Goal: Information Seeking & Learning: Learn about a topic

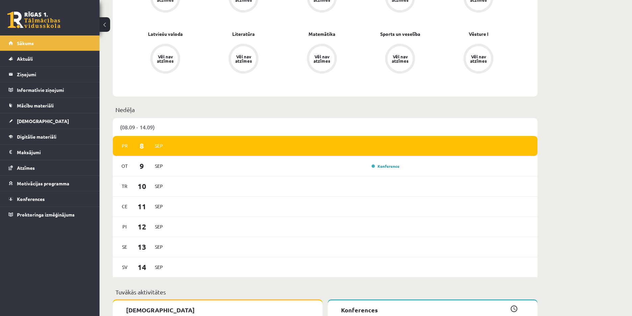
scroll to position [265, 0]
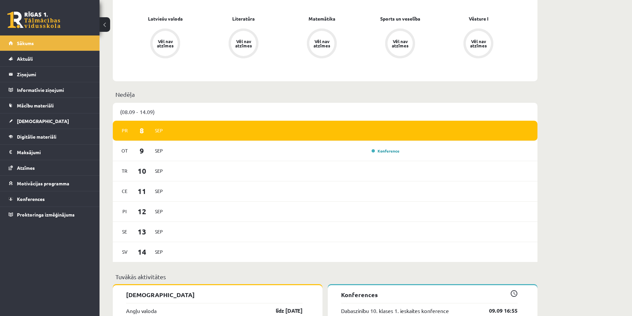
click at [123, 95] on p "Nedēļa" at bounding box center [324, 94] width 419 height 9
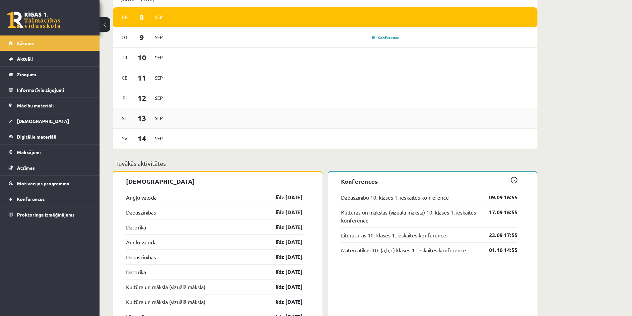
scroll to position [431, 0]
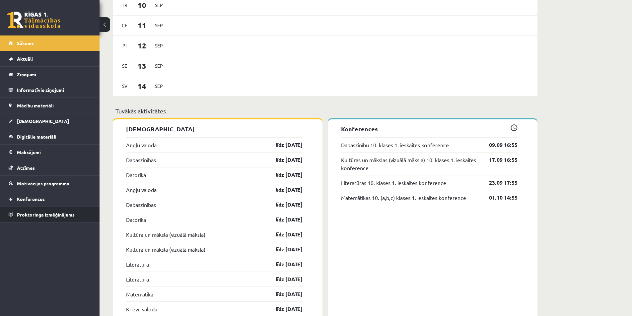
click at [69, 216] on span "Proktoringa izmēģinājums" at bounding box center [46, 215] width 58 height 6
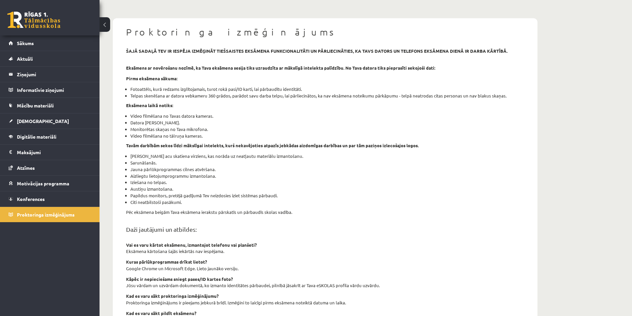
scroll to position [9, 0]
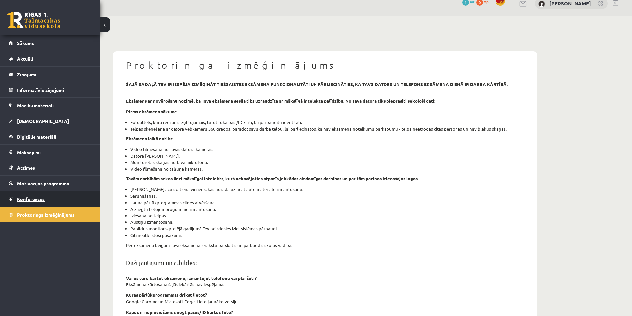
click at [42, 202] on link "Konferences" at bounding box center [50, 198] width 83 height 15
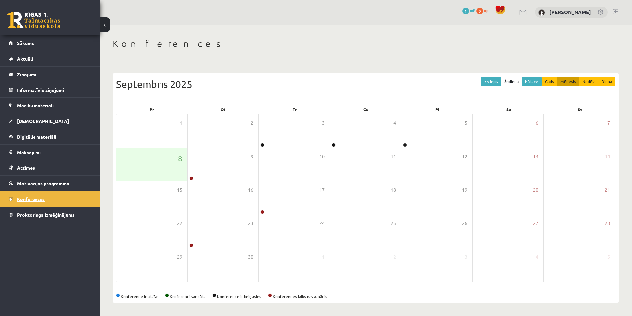
scroll to position [1, 0]
click at [81, 176] on li "Atzīmes" at bounding box center [50, 168] width 100 height 16
click at [43, 169] on link "Atzīmes" at bounding box center [50, 167] width 83 height 15
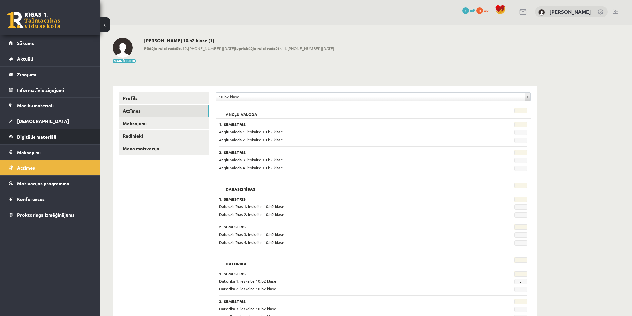
click at [30, 139] on span "Digitālie materiāli" at bounding box center [36, 137] width 39 height 6
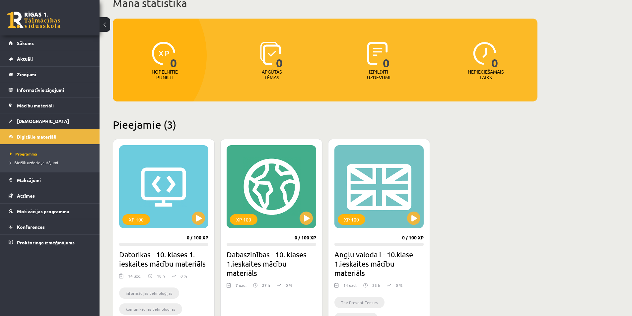
scroll to position [38, 0]
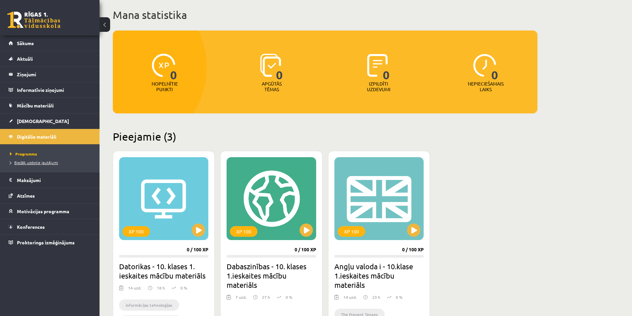
click at [35, 162] on span "Biežāk uzdotie jautājumi" at bounding box center [34, 162] width 48 height 5
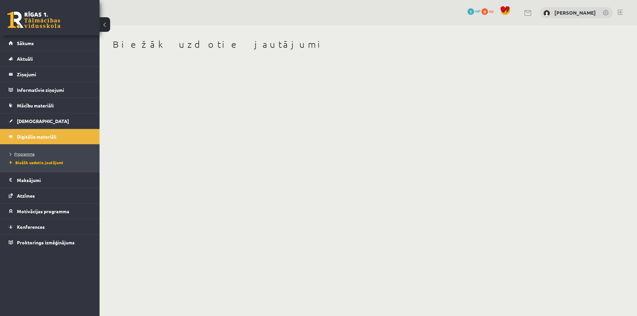
click at [24, 154] on span "Programma" at bounding box center [22, 153] width 25 height 5
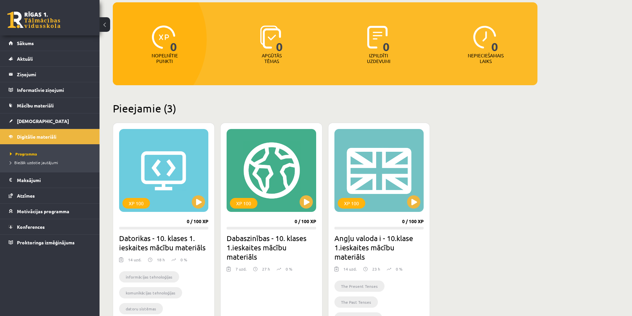
scroll to position [100, 0]
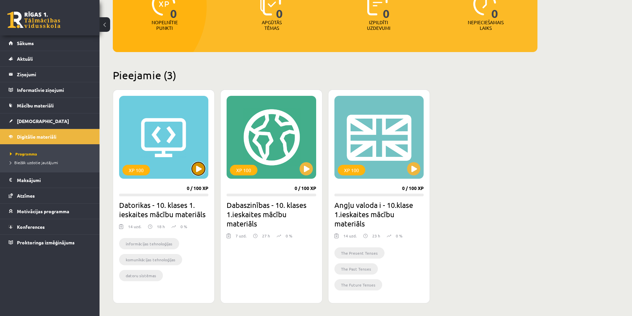
click at [198, 171] on button at bounding box center [198, 168] width 13 height 13
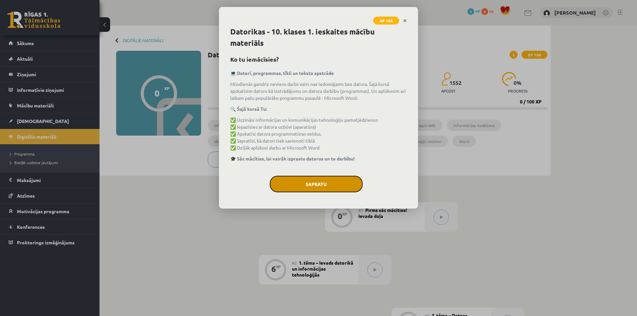
click at [325, 181] on button "Sapratu" at bounding box center [316, 184] width 93 height 17
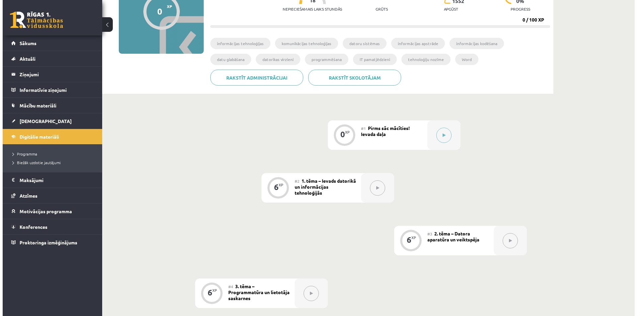
scroll to position [66, 0]
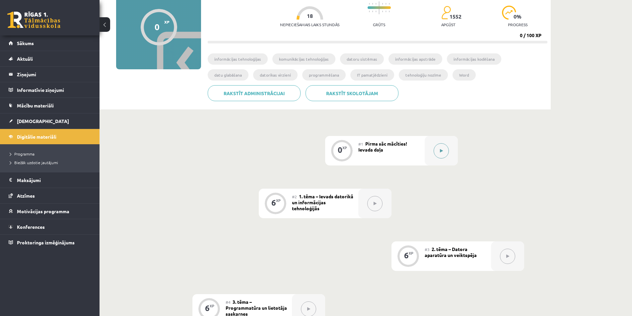
click at [435, 149] on button at bounding box center [441, 150] width 15 height 15
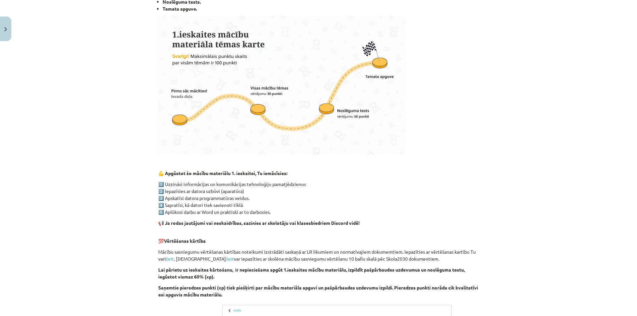
scroll to position [232, 0]
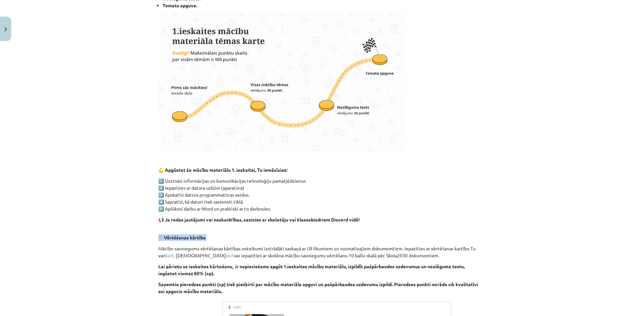
drag, startPoint x: 229, startPoint y: 194, endPoint x: 106, endPoint y: 242, distance: 131.4
click at [98, 241] on div "Mācību tēma: Datorikas - 10. klases 1. ieskaites mācību materiāls #1 Pirms sāc …" at bounding box center [318, 158] width 637 height 316
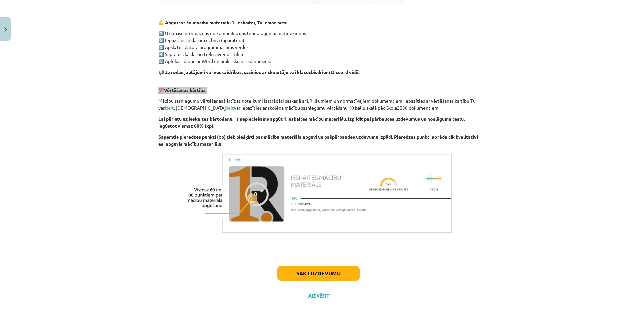
scroll to position [388, 0]
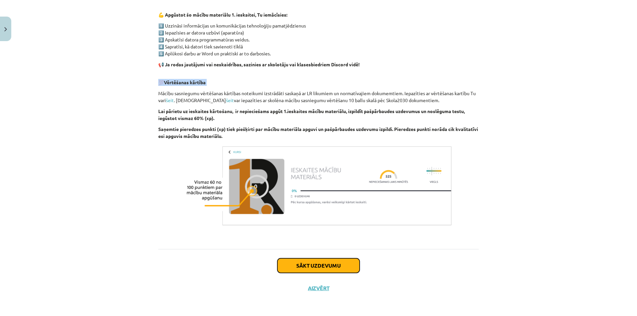
click at [313, 263] on button "Sākt uzdevumu" at bounding box center [318, 265] width 82 height 15
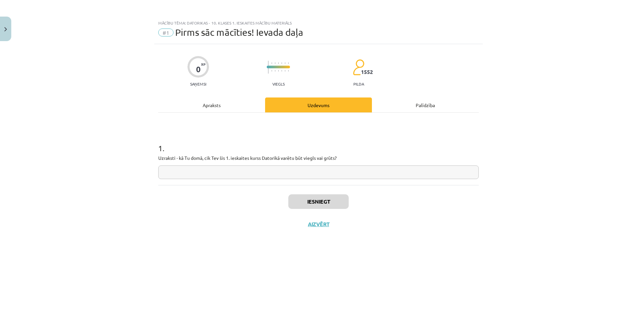
click at [209, 172] on input "text" at bounding box center [318, 173] width 321 height 14
type input "*"
type input "**********"
click at [340, 205] on button "Iesniegt" at bounding box center [318, 201] width 60 height 15
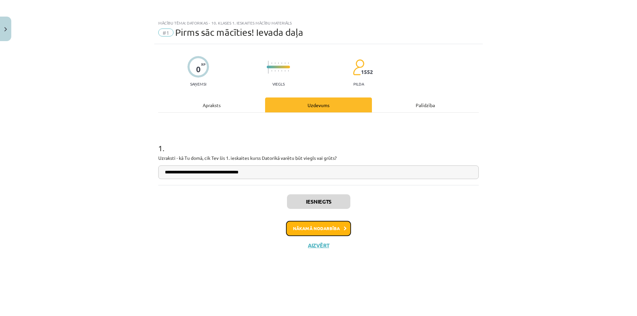
click at [332, 231] on button "Nākamā nodarbība" at bounding box center [318, 228] width 65 height 15
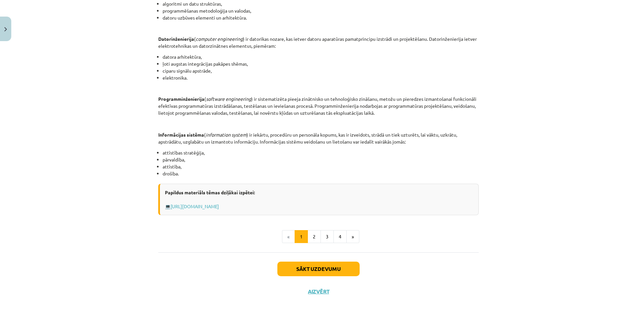
scroll to position [252, 0]
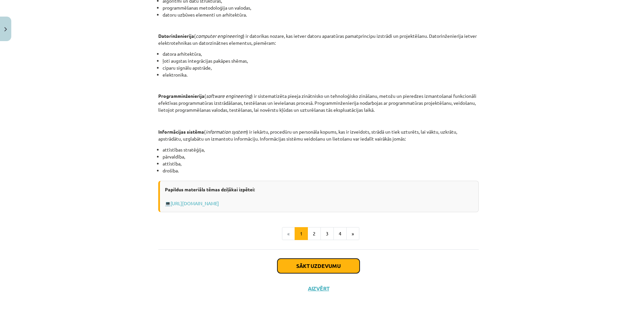
click at [323, 268] on button "Sākt uzdevumu" at bounding box center [318, 266] width 82 height 15
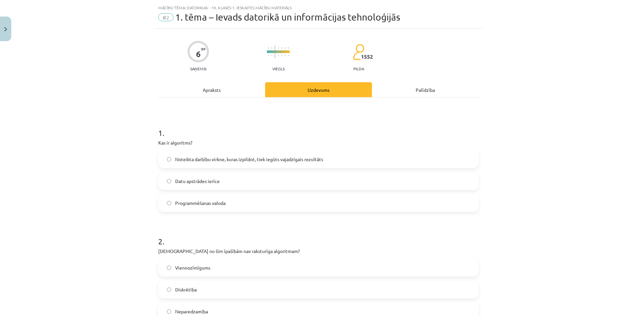
scroll to position [0, 0]
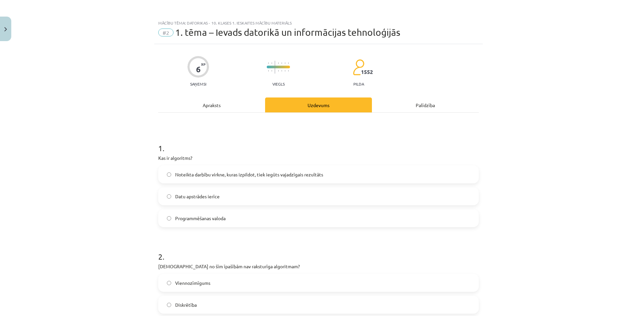
click at [194, 178] on span "Noteikta darbību virkne, kuras izpildot, tiek iegūts vajadzīgais rezultāts" at bounding box center [249, 174] width 148 height 7
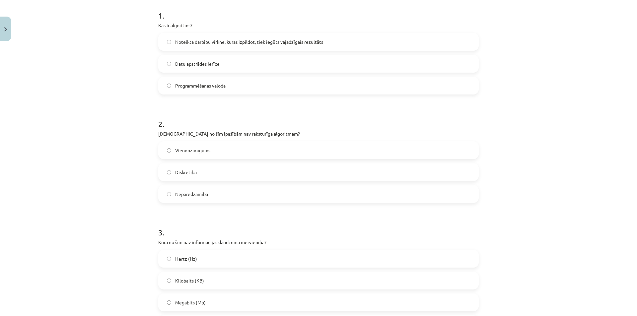
click at [168, 197] on label "Neparedzamība" at bounding box center [318, 194] width 319 height 17
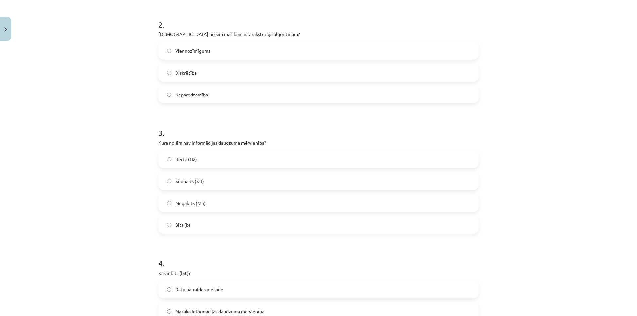
scroll to position [332, 0]
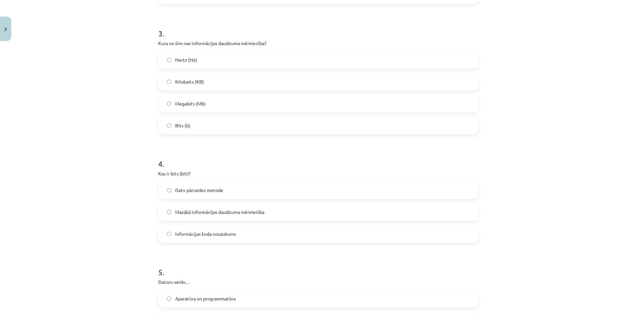
drag, startPoint x: 145, startPoint y: 206, endPoint x: 101, endPoint y: 205, distance: 44.8
click at [101, 205] on div "Mācību tēma: Datorikas - 10. klases 1. ieskaites mācību materiāls #2 1. tēma – …" at bounding box center [318, 158] width 637 height 316
click at [175, 212] on span "Mazākā informācijas daudzuma mērvienība" at bounding box center [219, 212] width 89 height 7
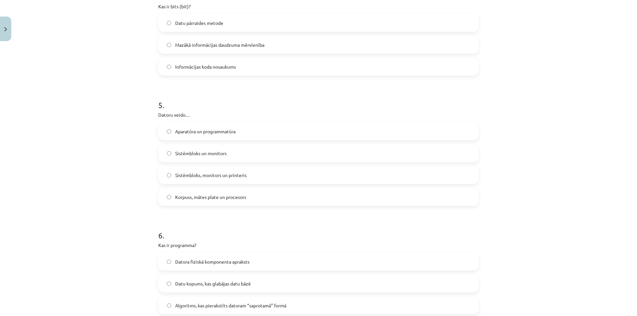
scroll to position [564, 0]
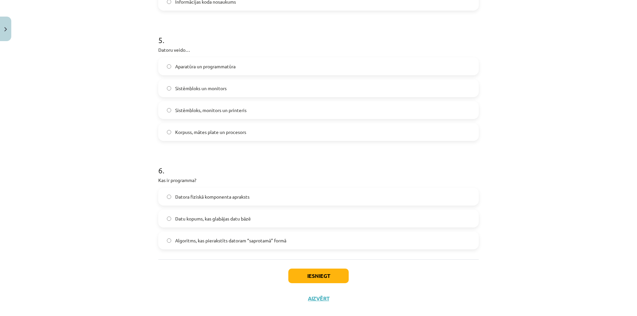
click at [171, 196] on label "Datora fiziskā komponenta apraksts" at bounding box center [318, 196] width 319 height 17
click at [323, 276] on button "Iesniegt" at bounding box center [318, 276] width 60 height 15
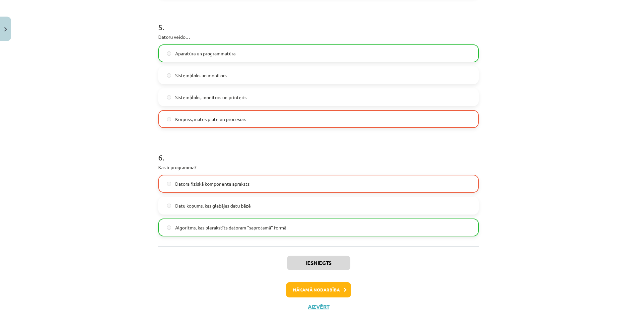
scroll to position [562, 0]
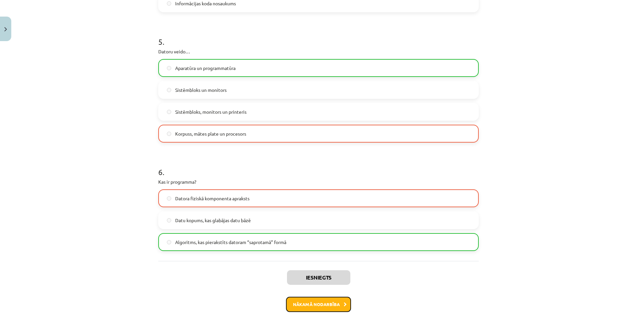
click at [317, 307] on button "Nākamā nodarbība" at bounding box center [318, 304] width 65 height 15
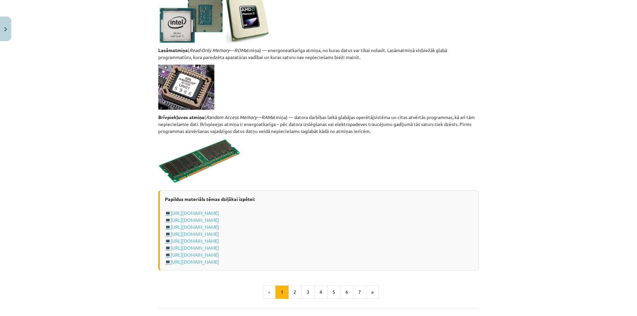
scroll to position [1105, 0]
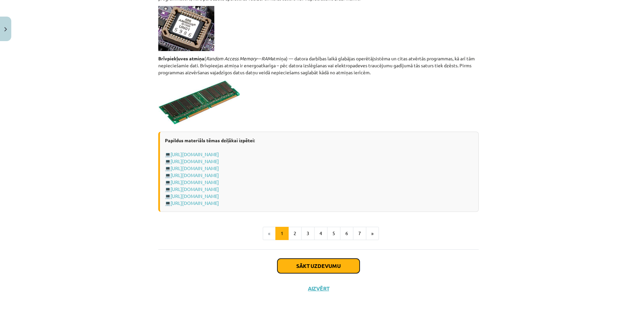
click at [318, 263] on button "Sākt uzdevumu" at bounding box center [318, 266] width 82 height 15
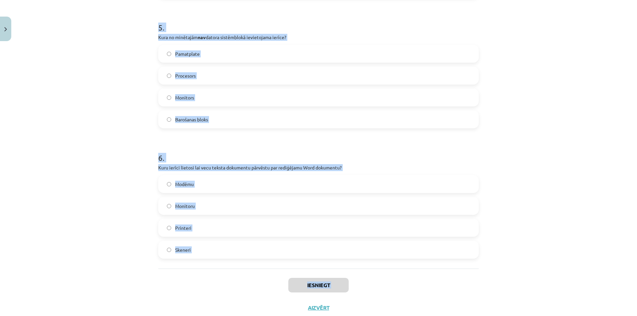
scroll to position [656, 0]
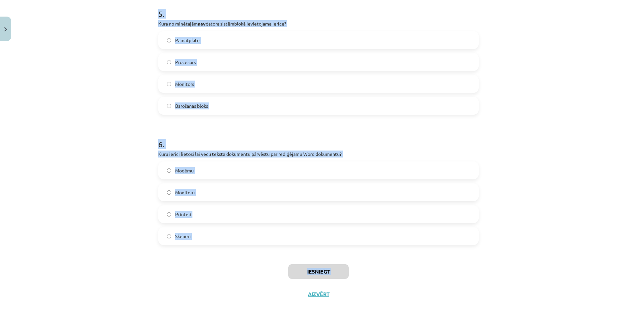
drag, startPoint x: 156, startPoint y: 140, endPoint x: 233, endPoint y: 238, distance: 124.7
copy form "Kurš no šiem datoru tipiem būs visjaudīgākais (spēs apstrādāt visvairāk datus)?…"
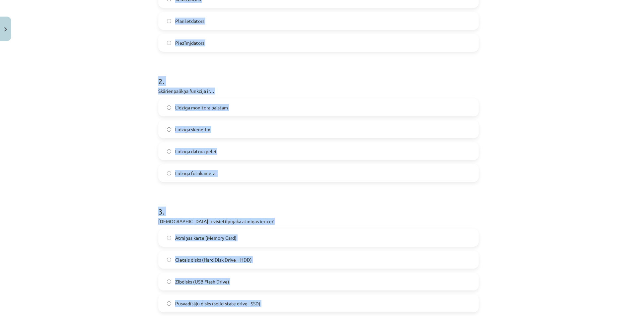
click at [112, 131] on div "Mācību tēma: Datorikas - 10. klases 1. ieskaites mācību materiāls #3 2. tēma – …" at bounding box center [318, 158] width 637 height 316
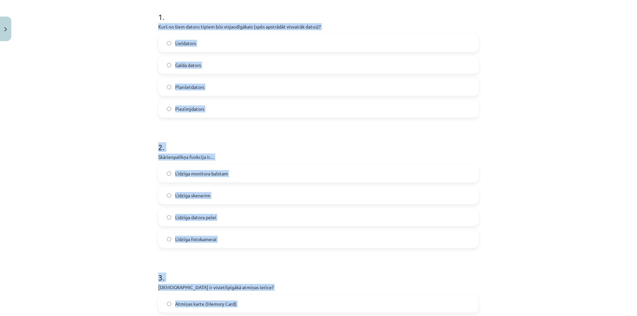
scroll to position [199, 0]
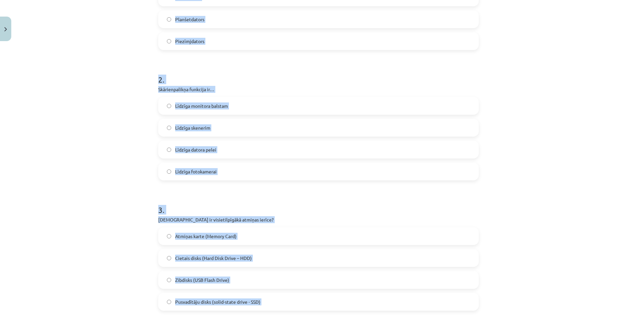
click at [170, 147] on label "Līdzīga datora pelei" at bounding box center [318, 149] width 319 height 17
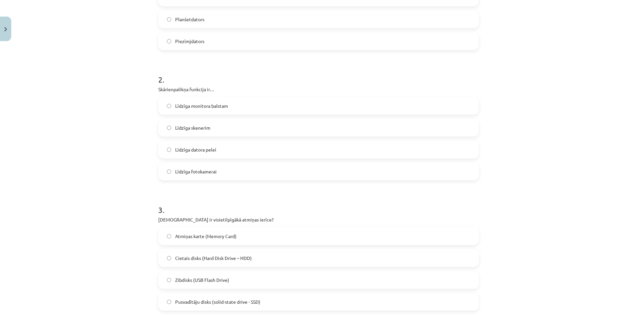
scroll to position [299, 0]
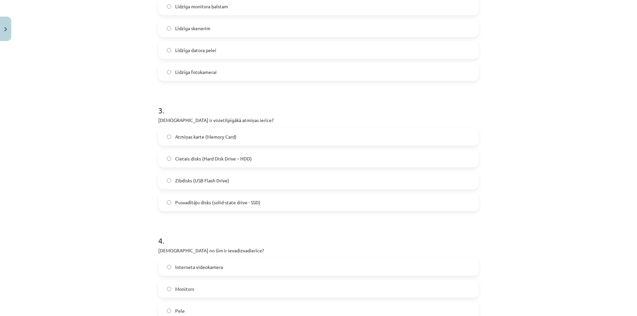
click at [204, 203] on span "Pusvadītāju disks (solid-state drive - SSD)" at bounding box center [217, 202] width 85 height 7
drag, startPoint x: 98, startPoint y: 129, endPoint x: 113, endPoint y: 72, distance: 59.0
click at [101, 124] on div "Mācību tēma: Datorikas - 10. klases 1. ieskaites mācību materiāls #3 2. tēma – …" at bounding box center [318, 158] width 637 height 316
click at [216, 164] on label "Cietais disks (Hard Disk Drive – HDD)" at bounding box center [318, 158] width 319 height 17
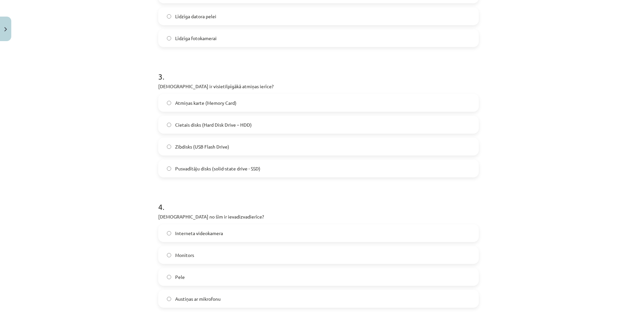
scroll to position [365, 0]
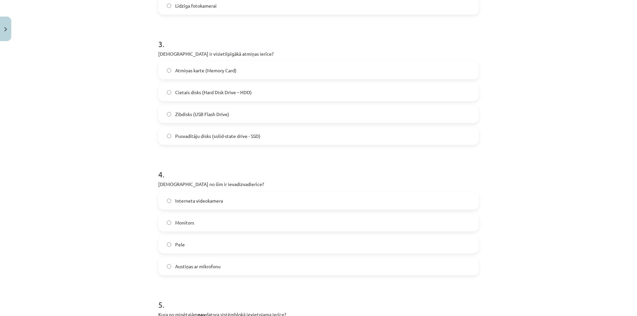
click at [173, 229] on label "Monitors" at bounding box center [318, 222] width 319 height 17
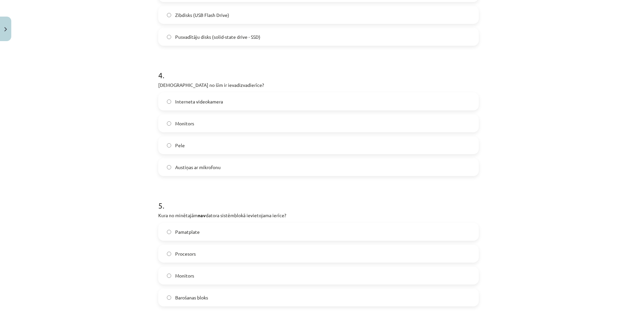
scroll to position [465, 0]
click at [188, 168] on span "Austiņas ar mikrofonu" at bounding box center [197, 167] width 45 height 7
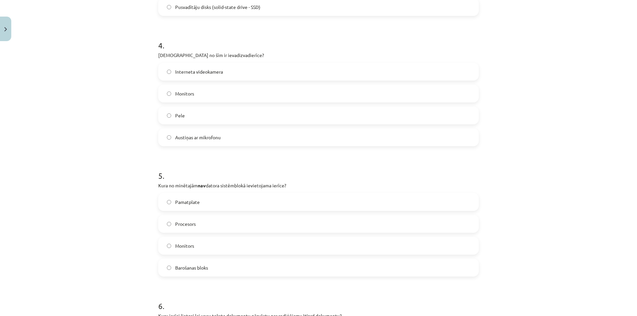
scroll to position [531, 0]
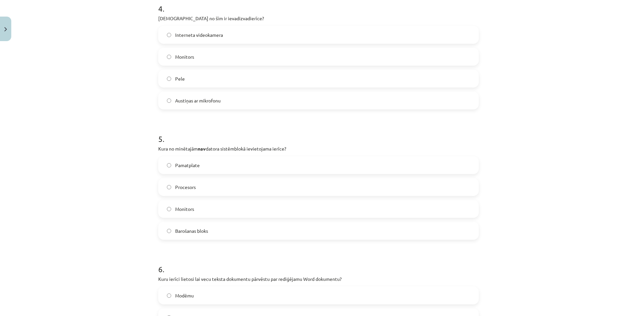
click at [181, 213] on label "Monitors" at bounding box center [318, 209] width 319 height 17
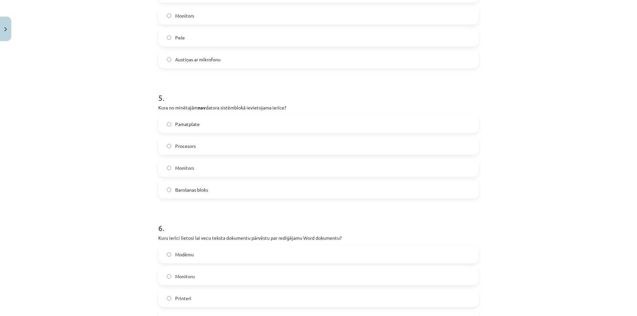
scroll to position [630, 0]
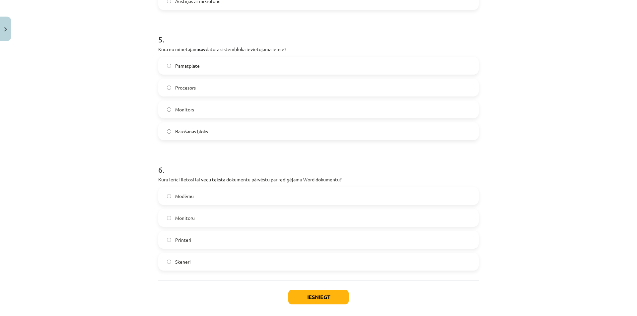
click at [182, 242] on span "Printeri" at bounding box center [183, 240] width 16 height 7
click at [317, 294] on button "Iesniegt" at bounding box center [318, 297] width 60 height 15
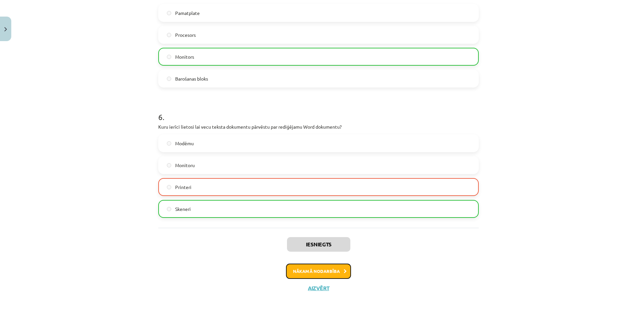
click at [323, 274] on button "Nākamā nodarbība" at bounding box center [318, 271] width 65 height 15
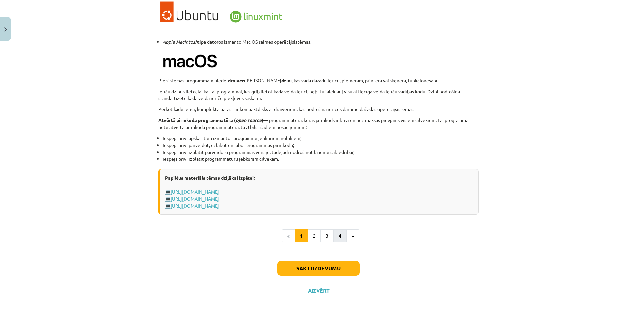
scroll to position [623, 0]
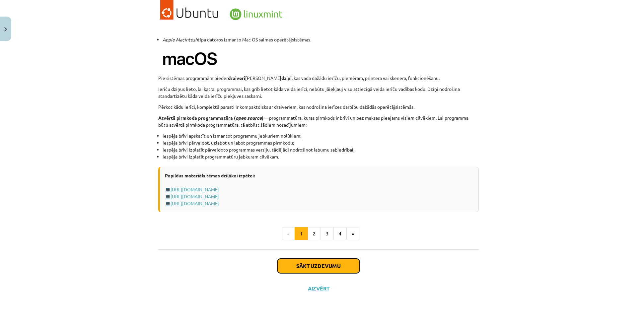
click at [334, 263] on button "Sākt uzdevumu" at bounding box center [318, 266] width 82 height 15
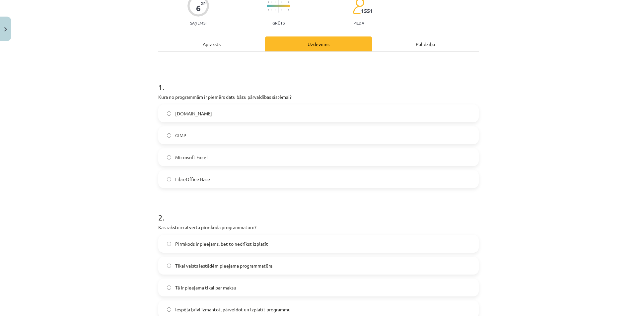
scroll to position [17, 0]
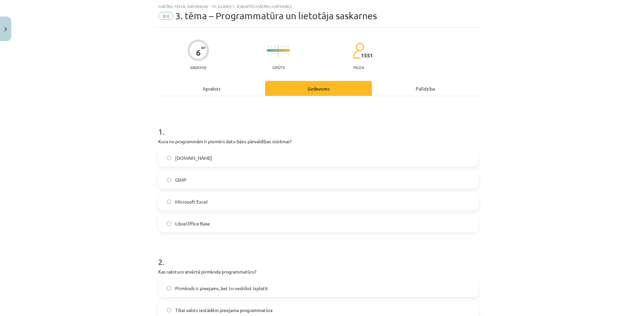
click at [166, 165] on label "[DOMAIN_NAME]" at bounding box center [318, 158] width 319 height 17
click at [167, 204] on label "Microsoft Excel" at bounding box center [318, 201] width 319 height 17
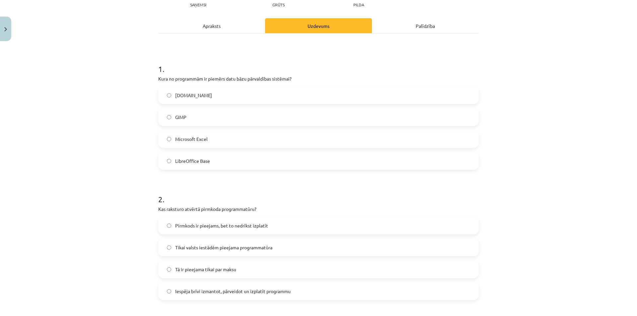
scroll to position [83, 0]
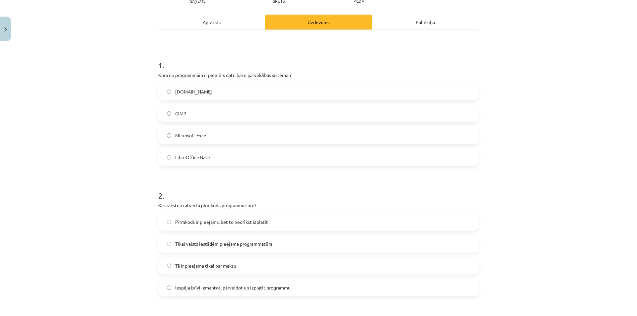
click at [181, 224] on span "Pirmkods ir pieejams, bet to nedrīkst izplatīt" at bounding box center [221, 222] width 93 height 7
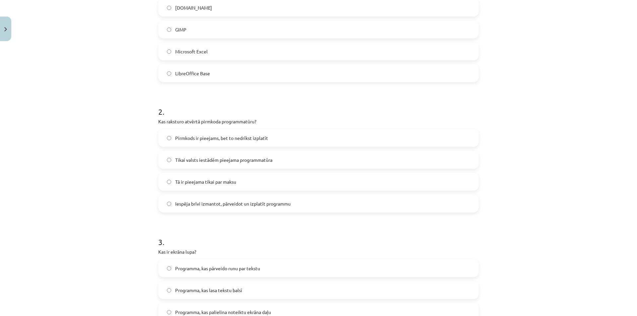
scroll to position [216, 0]
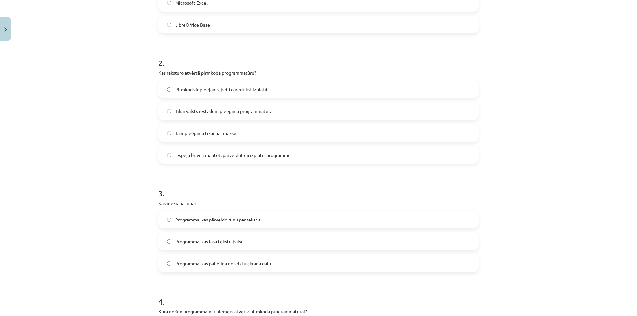
click at [202, 264] on span "Programma, kas palielina noteiktu ekrāna daļu" at bounding box center [223, 263] width 96 height 7
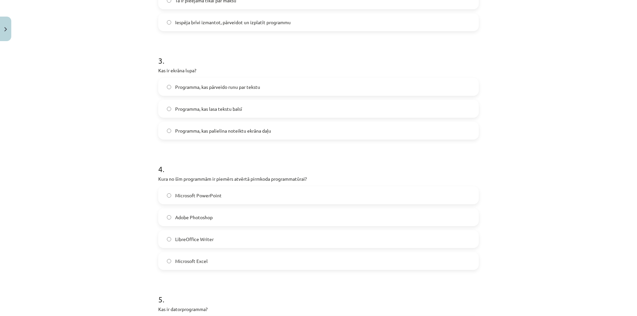
scroll to position [382, 0]
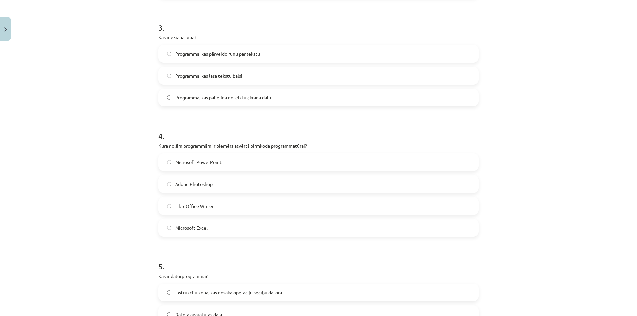
click at [168, 210] on label "LibreOffice Writer" at bounding box center [318, 206] width 319 height 17
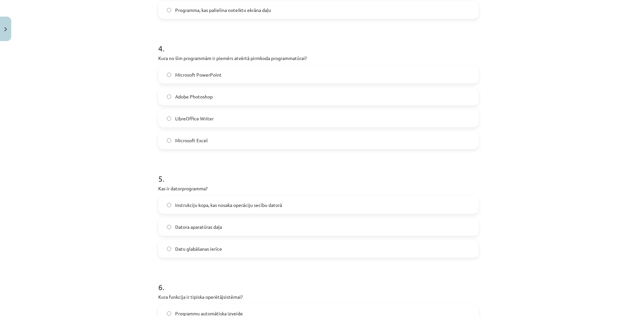
scroll to position [514, 0]
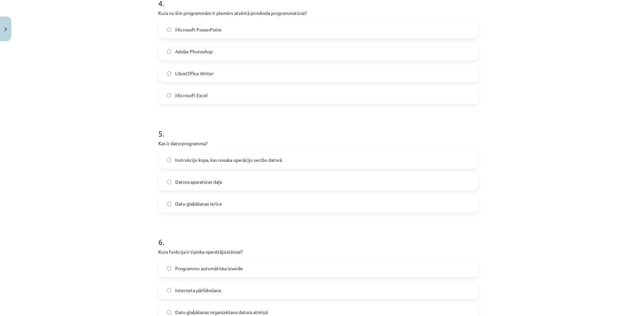
click at [175, 181] on span "Datora aparatūras daļa" at bounding box center [198, 182] width 47 height 7
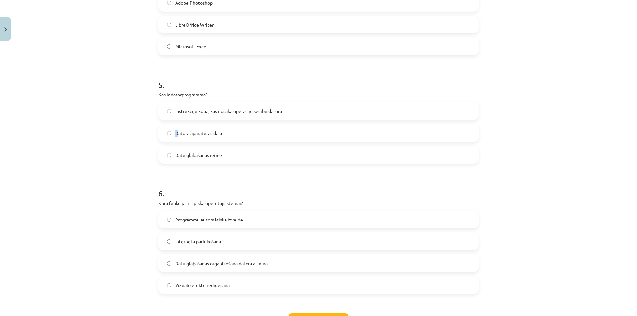
scroll to position [614, 0]
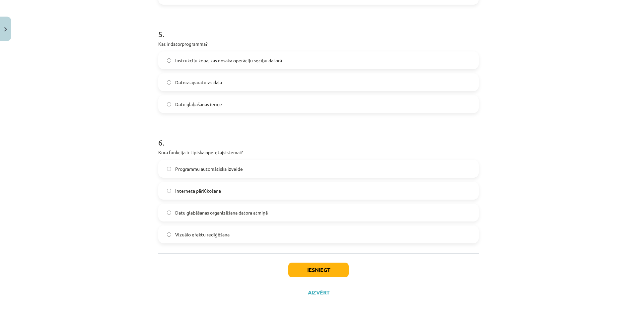
click at [198, 216] on label "Datu glabāšanas organizēšana datora atmiņā" at bounding box center [318, 212] width 319 height 17
click at [328, 267] on button "Iesniegt" at bounding box center [318, 270] width 60 height 15
click at [188, 78] on label "Datora aparatūras daļa" at bounding box center [318, 82] width 319 height 17
click at [325, 269] on button "Iesniegt" at bounding box center [318, 270] width 60 height 15
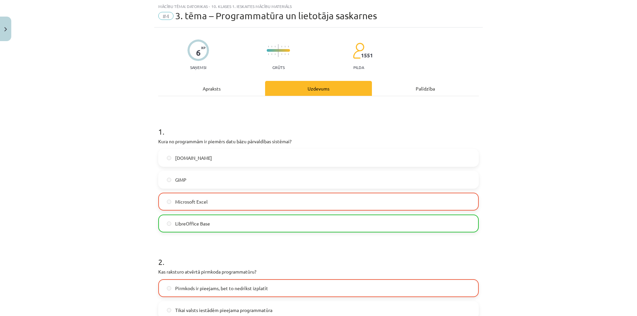
scroll to position [0, 0]
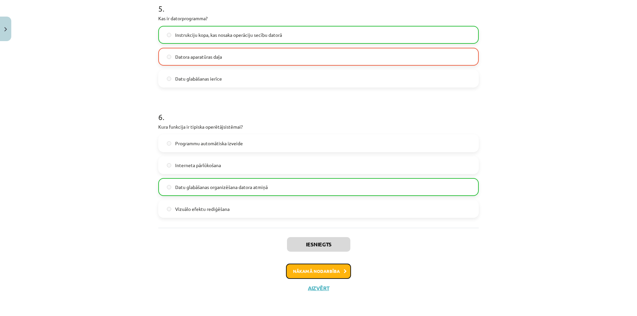
click at [320, 272] on button "Nākamā nodarbība" at bounding box center [318, 271] width 65 height 15
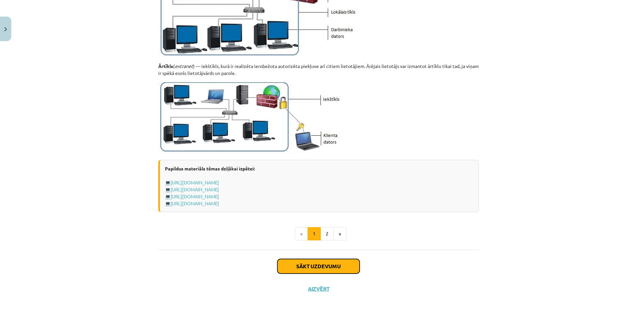
click at [310, 268] on button "Sākt uzdevumu" at bounding box center [318, 266] width 82 height 15
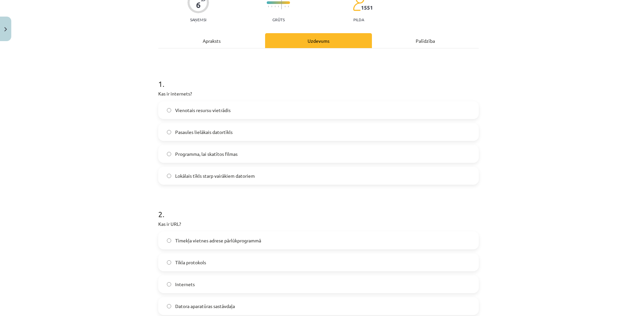
scroll to position [17, 0]
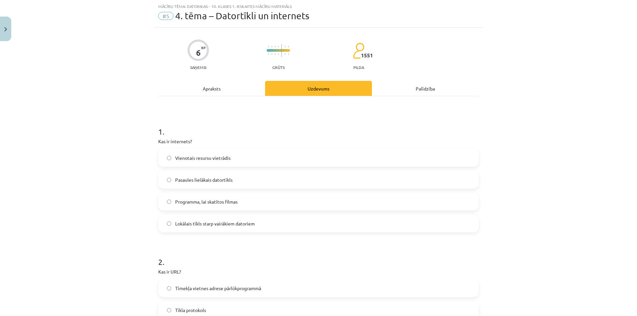
click at [179, 221] on span "Lokālais tīkls starp vairākiem datoriem" at bounding box center [215, 223] width 80 height 7
click at [175, 160] on span "Vienotais resursu vietrādis" at bounding box center [202, 158] width 55 height 7
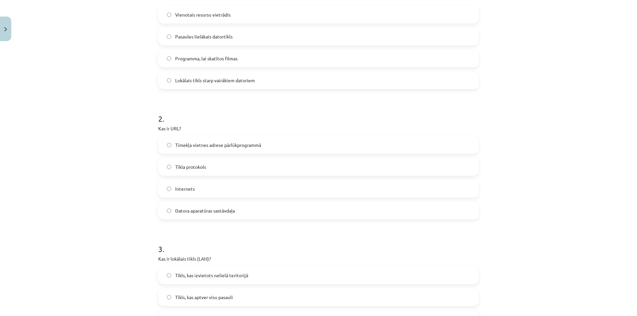
scroll to position [149, 0]
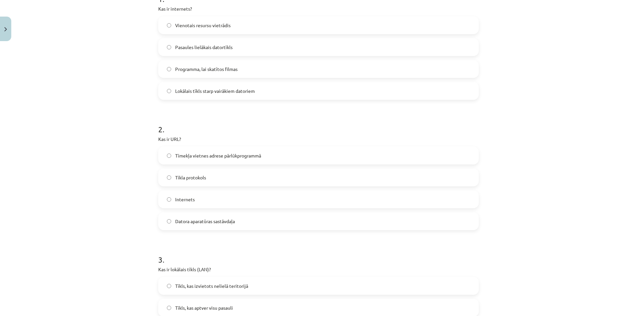
click at [87, 71] on div "Mācību tēma: Datorikas - 10. klases 1. ieskaites mācību materiāls #5 4. tēma – …" at bounding box center [318, 158] width 637 height 316
click at [452, 86] on label "Локальная сеть между несколькими компьютерами" at bounding box center [318, 91] width 319 height 17
click at [184, 154] on font "Адрес веб-сайта в браузере" at bounding box center [205, 156] width 60 height 6
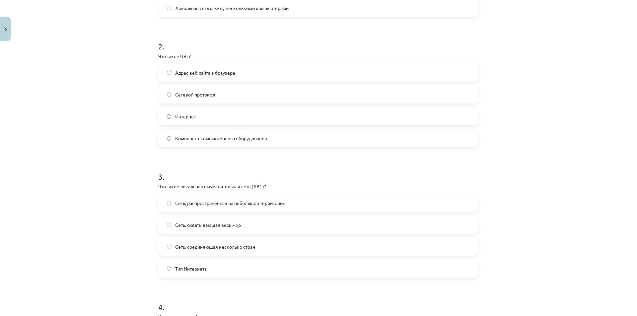
scroll to position [265, 0]
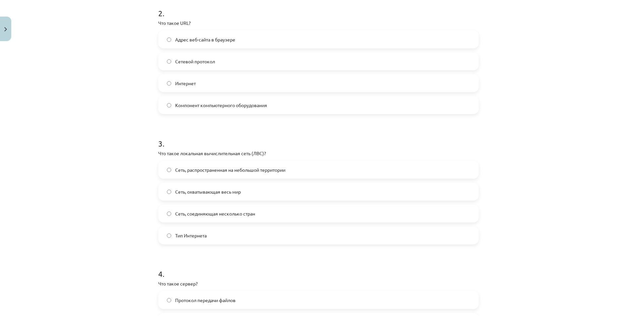
click at [210, 169] on font "Сеть, распространенная на небольшой территории" at bounding box center [230, 170] width 110 height 6
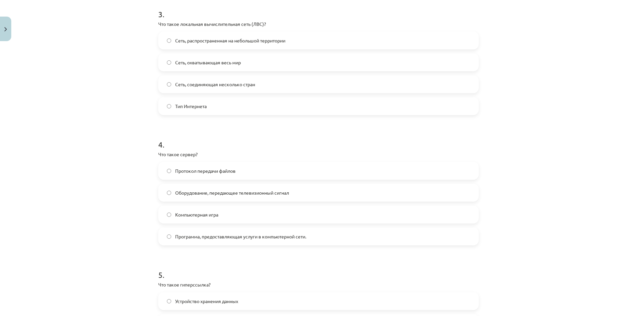
scroll to position [398, 0]
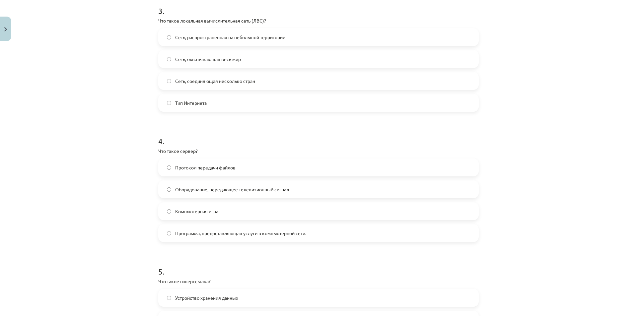
click at [224, 235] on font "Программа, предоставляющая услуги в компьютерной сети." at bounding box center [240, 233] width 131 height 6
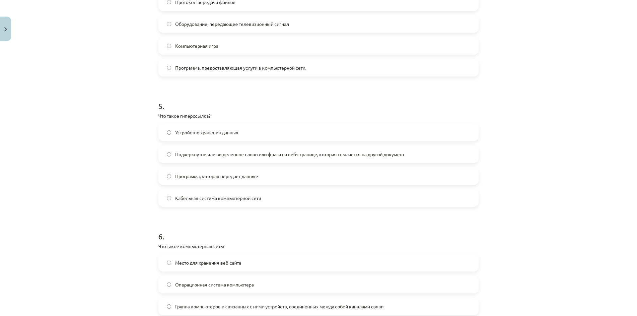
scroll to position [564, 0]
drag, startPoint x: 223, startPoint y: 146, endPoint x: 220, endPoint y: 153, distance: 7.5
click at [223, 146] on label "Подчеркнутое или выделенное слово или фраза на веб-странице, которая ссылается …" at bounding box center [318, 154] width 319 height 17
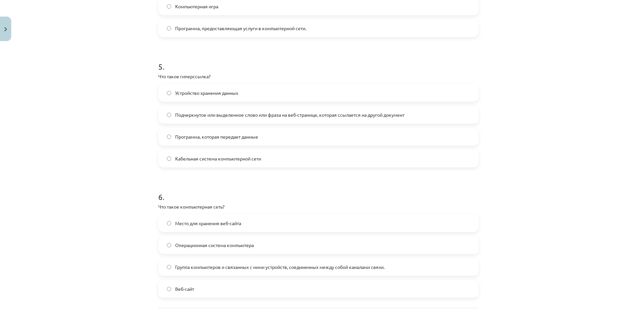
scroll to position [662, 0]
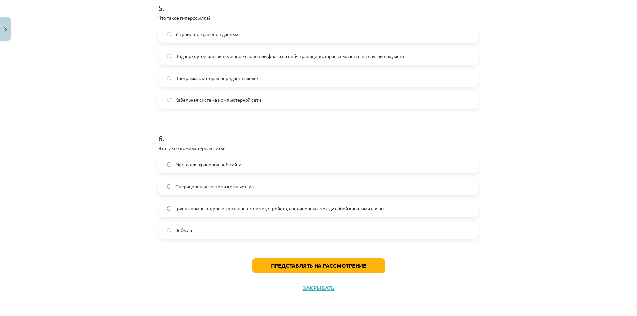
click at [222, 83] on label "Программа, которая передает данные" at bounding box center [318, 78] width 319 height 17
click at [185, 209] on font "Группа компьютеров и связанных с ними устройств, соединенных между собой канала…" at bounding box center [279, 208] width 209 height 6
click at [309, 265] on font "Представлять на рассмотрение" at bounding box center [318, 265] width 95 height 7
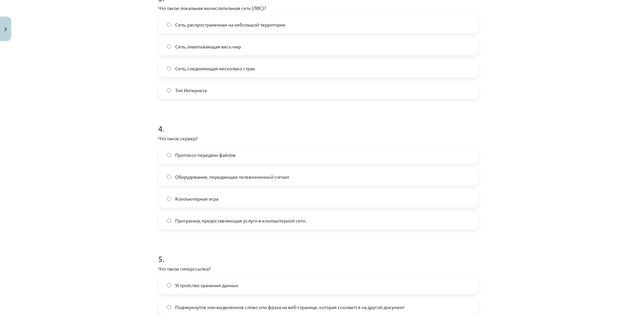
scroll to position [496, 0]
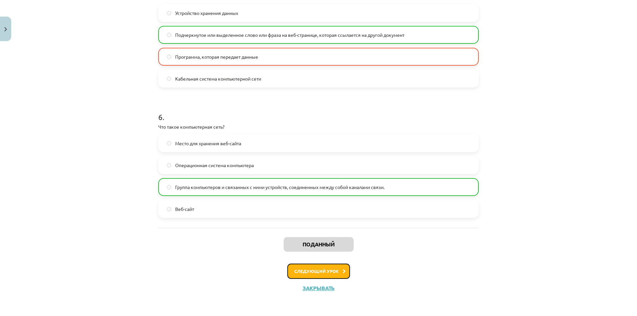
click at [321, 273] on font "Следующий урок" at bounding box center [316, 271] width 44 height 6
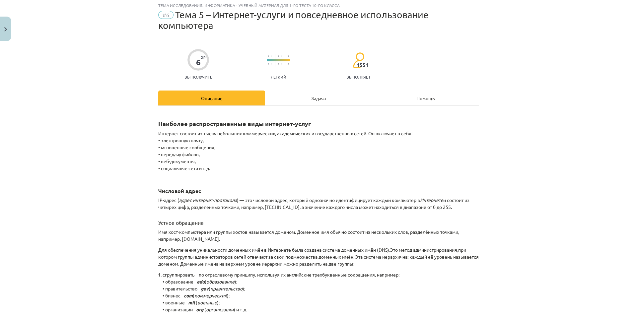
scroll to position [17, 0]
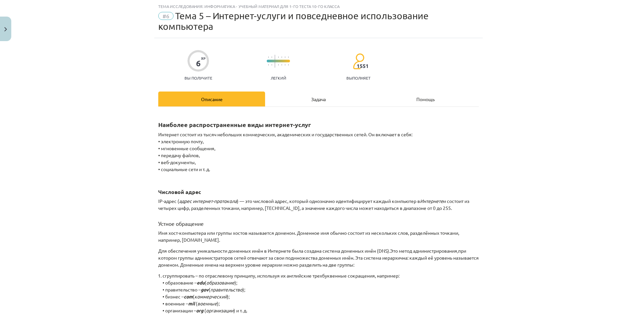
click at [317, 101] on font "Задача" at bounding box center [318, 99] width 15 height 6
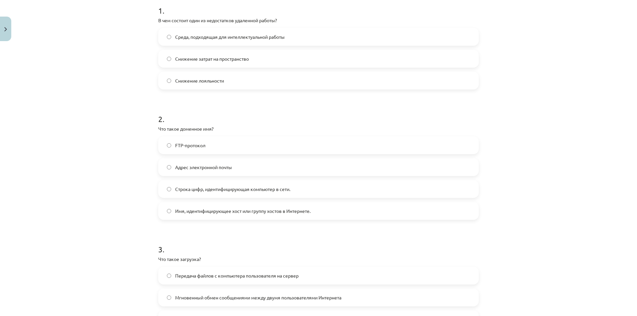
scroll to position [100, 0]
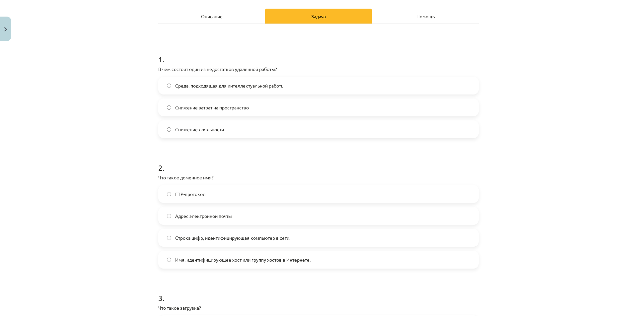
click at [207, 109] on font "Снижение затрат на пространство" at bounding box center [212, 108] width 74 height 6
click at [237, 85] on font "Среда, подходящая для интеллектуальной работы" at bounding box center [229, 86] width 109 height 6
click at [228, 108] on font "Снижение затрат на пространство" at bounding box center [212, 108] width 74 height 6
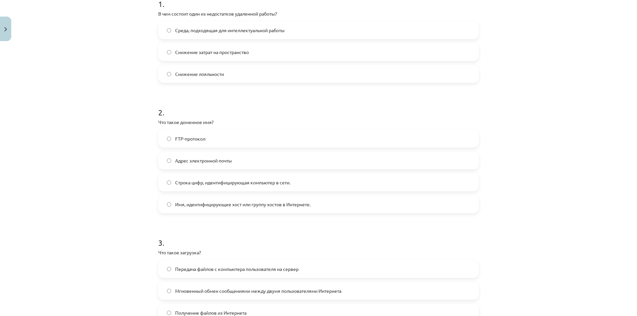
scroll to position [232, 0]
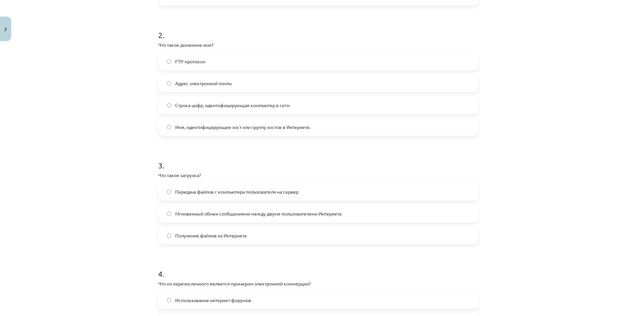
click at [213, 106] on font "Строка цифр, идентифицирующая компьютер в сети." at bounding box center [232, 105] width 115 height 6
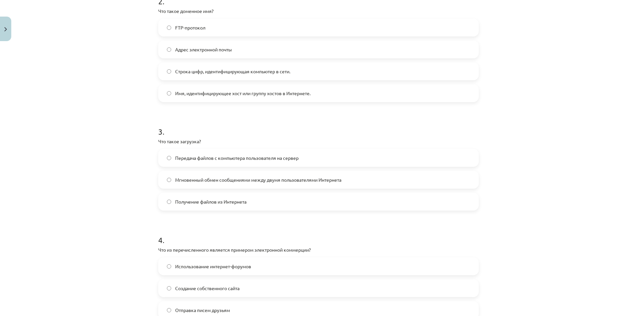
scroll to position [299, 0]
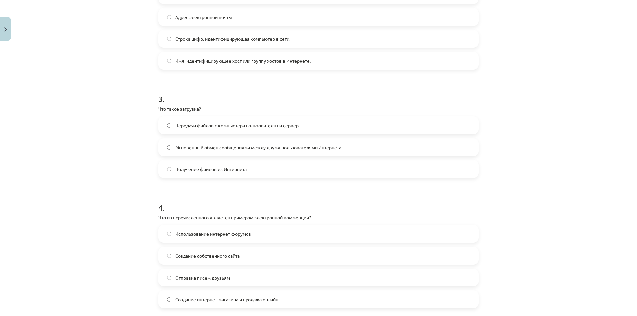
click at [213, 171] on font "Получение файлов из Интернета" at bounding box center [210, 169] width 71 height 6
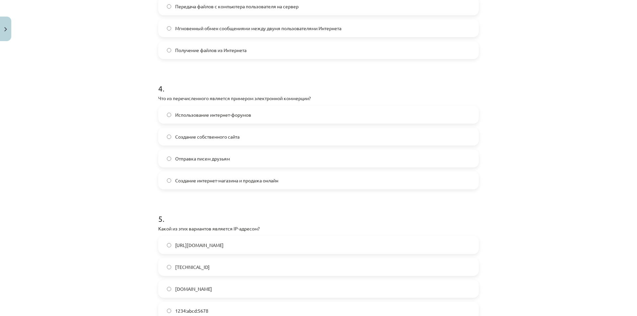
scroll to position [431, 0]
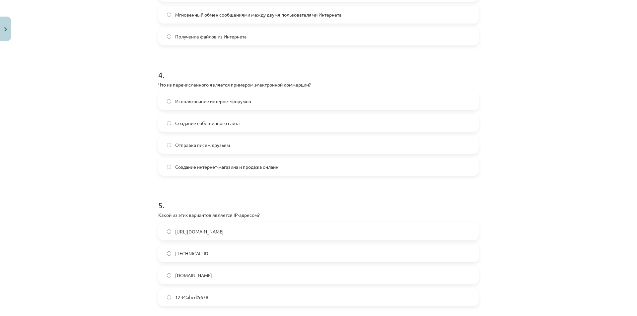
click at [208, 146] on font "Отправка писем друзьям" at bounding box center [202, 145] width 55 height 6
click at [206, 125] on font "Создание собственного сайта" at bounding box center [207, 123] width 64 height 6
drag, startPoint x: 229, startPoint y: 112, endPoint x: 230, endPoint y: 108, distance: 4.0
click at [229, 111] on div "Использование интернет-форумов Создание собственного сайта Отправка писем друзь…" at bounding box center [318, 134] width 321 height 84
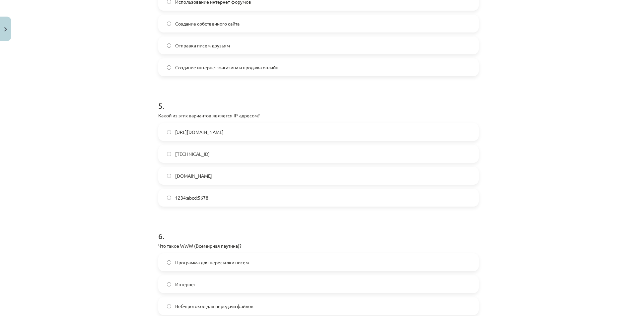
click at [190, 134] on font "[URL][DOMAIN_NAME]" at bounding box center [199, 132] width 48 height 6
click at [201, 172] on label "[DOMAIN_NAME]" at bounding box center [318, 176] width 319 height 17
click at [197, 138] on label "[URL][DOMAIN_NAME]" at bounding box center [318, 132] width 319 height 17
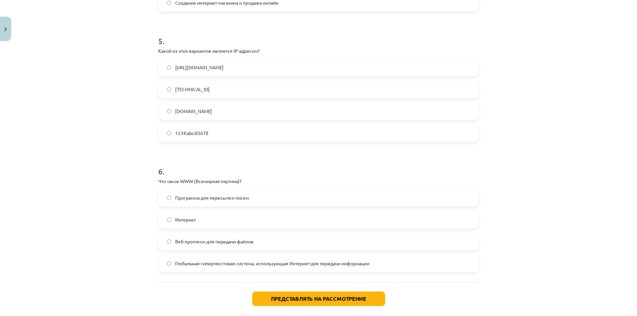
scroll to position [597, 0]
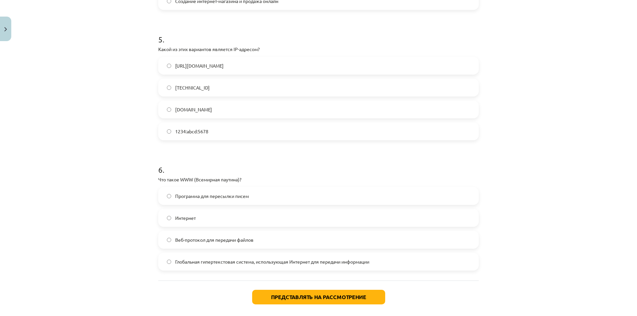
click at [223, 258] on span "Глобальная гипертекстовая система, использующая Интернет для передачи информации" at bounding box center [272, 261] width 194 height 7
click at [306, 288] on div "Представлять на рассмотрение Закрывать" at bounding box center [318, 304] width 321 height 46
click at [315, 295] on button "Представлять на рассмотрение" at bounding box center [318, 297] width 133 height 15
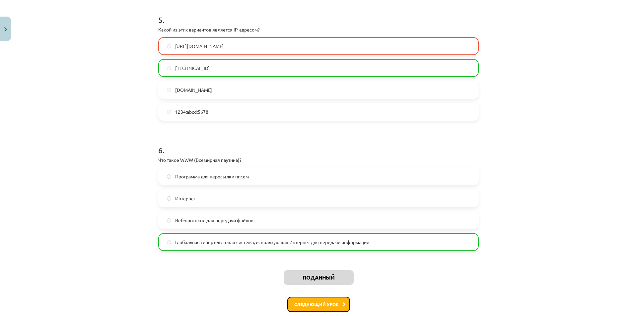
click at [323, 305] on font "Следующий урок" at bounding box center [316, 305] width 44 height 6
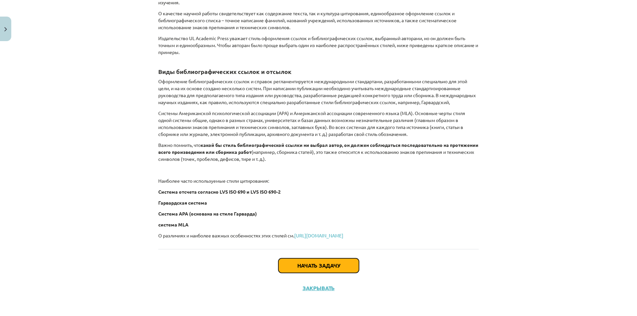
click at [304, 261] on button "Начать задачу" at bounding box center [318, 265] width 81 height 15
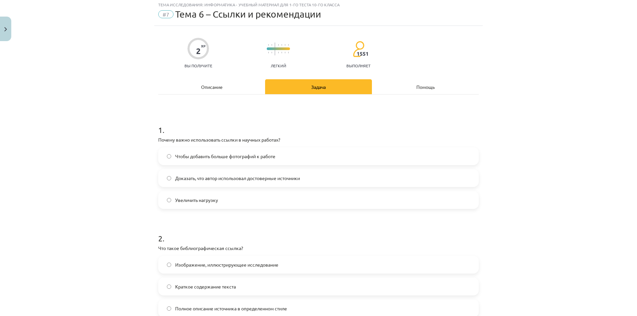
scroll to position [17, 0]
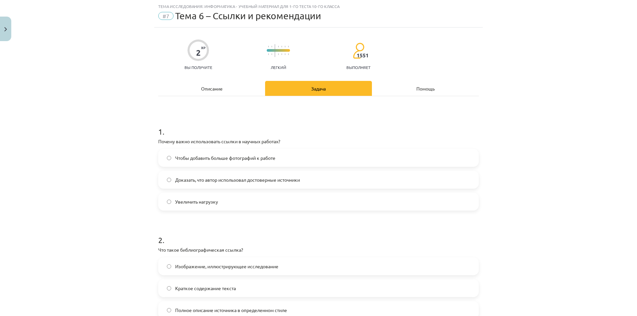
click at [207, 158] on font "Чтобы добавить больше фотографий к работе" at bounding box center [225, 158] width 100 height 6
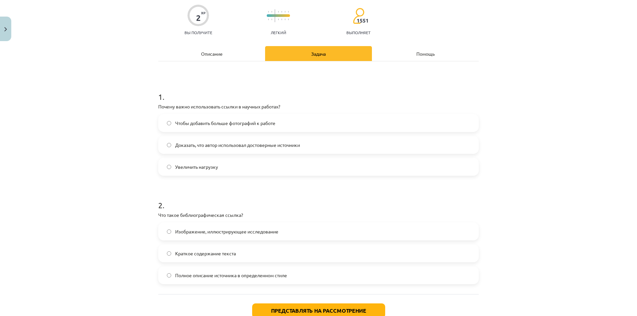
scroll to position [97, 0]
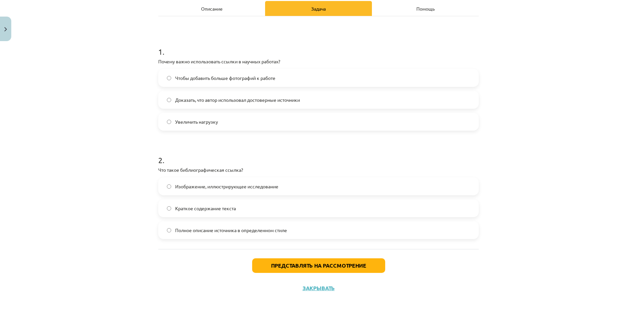
click at [200, 103] on span "Доказать, что автор использовал достоверные источники" at bounding box center [237, 100] width 125 height 7
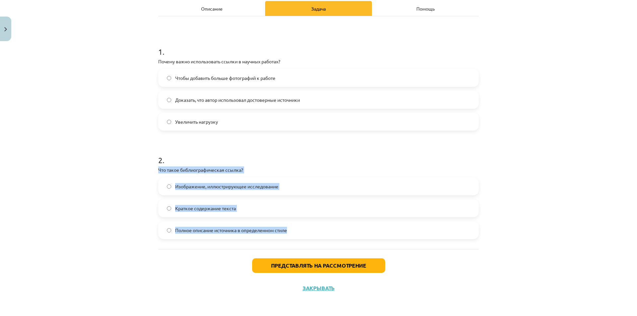
drag, startPoint x: 153, startPoint y: 167, endPoint x: 294, endPoint y: 229, distance: 154.5
click at [294, 229] on div "2 XP Вы получите Легкий 1551 выполняет Описание Задача Помощь 1 . Почему важно …" at bounding box center [318, 124] width 328 height 352
copy div "Что такое библиографическая ссылка? Изображение, иллюстрирующее исследование Кр…"
click at [205, 208] on font "Краткое содержание текста" at bounding box center [205, 208] width 61 height 6
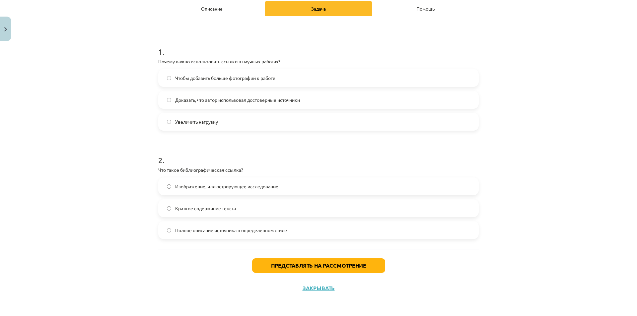
click at [208, 186] on font "Изображение, иллюстрирующее исследование" at bounding box center [226, 186] width 103 height 6
click at [216, 209] on font "Краткое содержание текста" at bounding box center [205, 208] width 61 height 6
click at [282, 258] on div "Представлять на рассмотрение Закрывать" at bounding box center [318, 272] width 321 height 46
click at [284, 260] on button "Представлять на рассмотрение" at bounding box center [318, 265] width 133 height 15
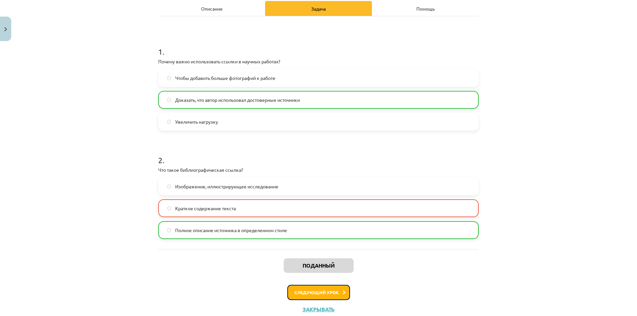
click at [301, 299] on button "Следующий урок" at bounding box center [318, 292] width 63 height 15
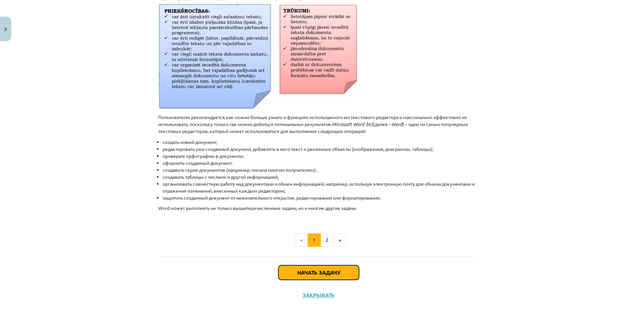
click at [315, 269] on font "Начать задачу" at bounding box center [318, 272] width 43 height 7
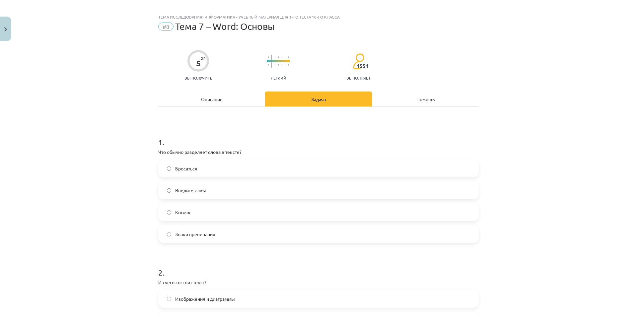
scroll to position [0, 0]
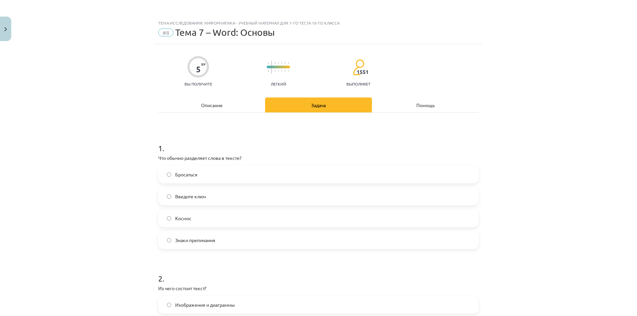
click at [195, 237] on span "Знаки препинания" at bounding box center [195, 240] width 40 height 7
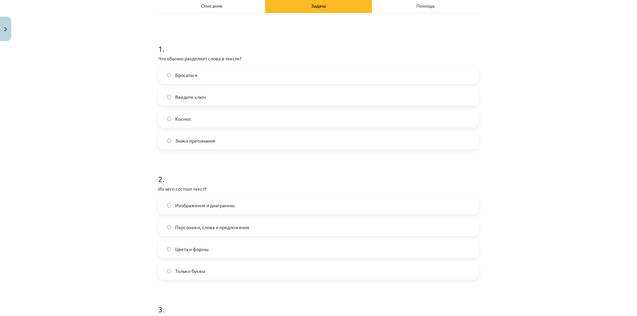
click at [202, 210] on label "Изображения и диаграммы" at bounding box center [318, 205] width 319 height 17
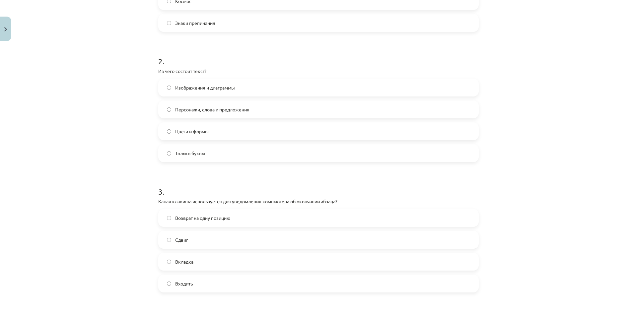
scroll to position [232, 0]
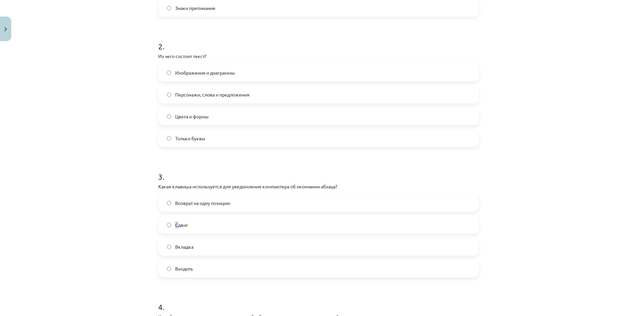
click at [175, 225] on font "Сдвиг" at bounding box center [181, 225] width 13 height 6
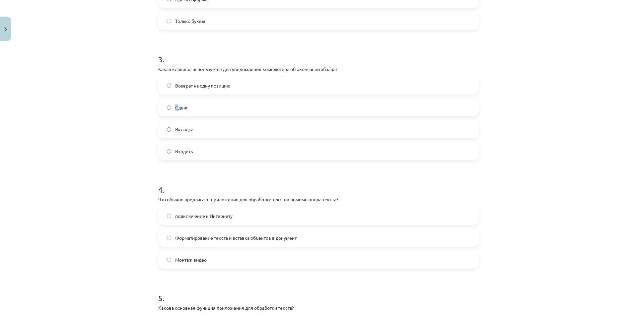
scroll to position [398, 0]
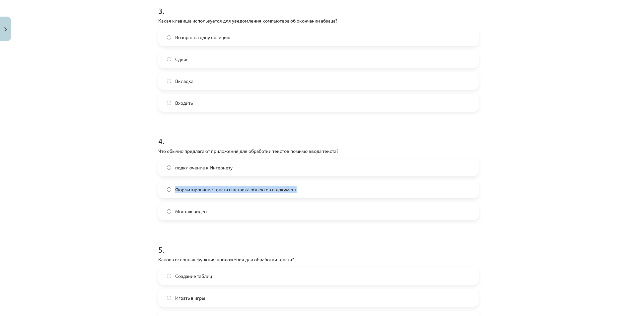
click at [141, 198] on div "Тема исследования: Информатика - учебный материал для 1-го теста 10-го класса #…" at bounding box center [318, 158] width 637 height 316
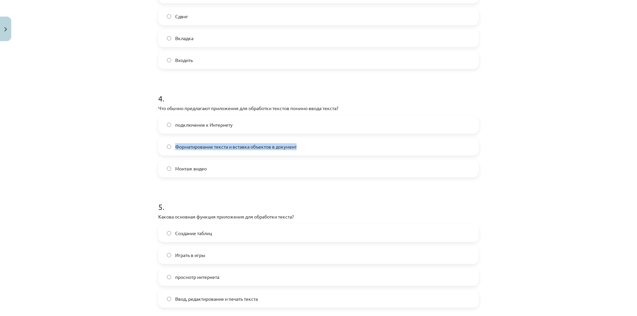
scroll to position [476, 0]
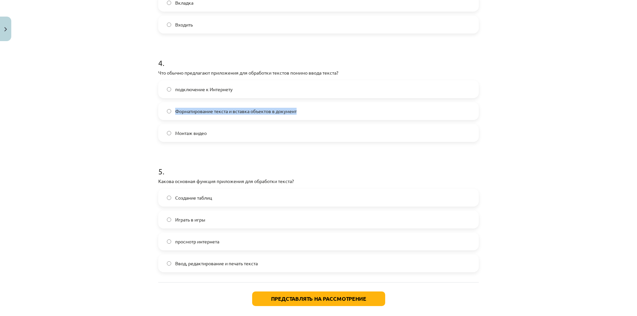
click at [180, 112] on font "Форматирование текста и вставка объектов в документ" at bounding box center [235, 111] width 121 height 6
click at [189, 264] on font "Ввод, редактирование и печать текста" at bounding box center [216, 263] width 83 height 6
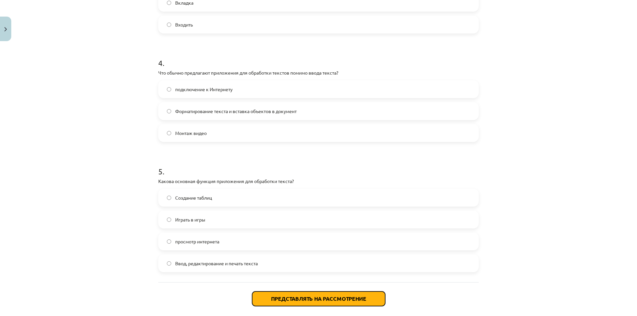
click at [282, 295] on button "Представлять на рассмотрение" at bounding box center [318, 299] width 133 height 15
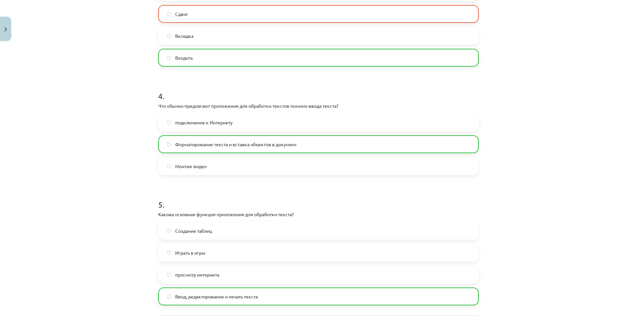
scroll to position [531, 0]
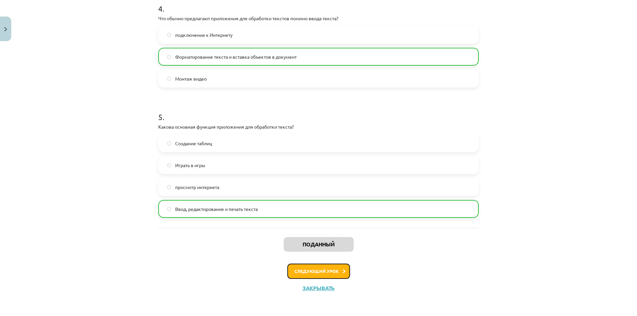
click at [319, 269] on font "Следующий урок" at bounding box center [316, 271] width 44 height 6
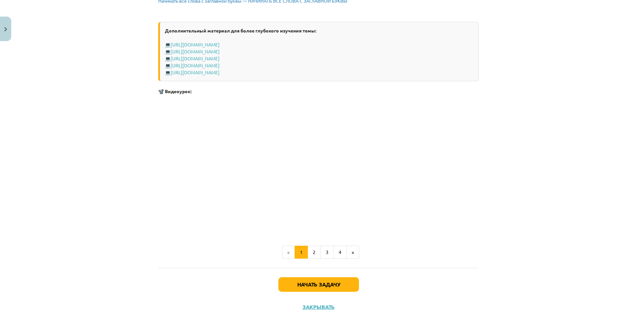
scroll to position [1269, 0]
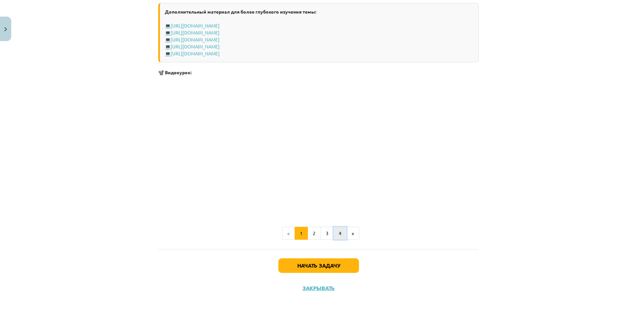
click at [335, 234] on button "4" at bounding box center [339, 233] width 13 height 13
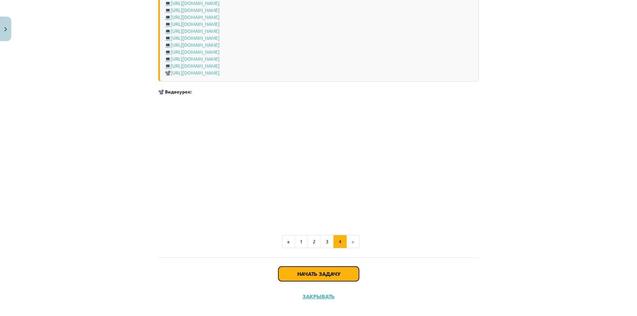
click at [330, 267] on button "Начать задачу" at bounding box center [318, 274] width 81 height 15
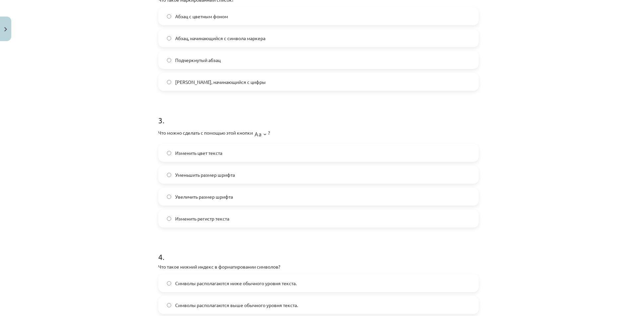
scroll to position [538, 0]
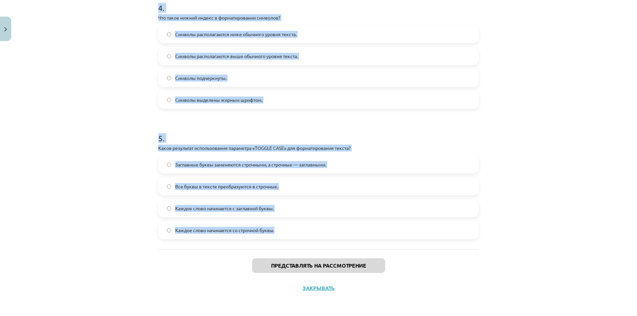
drag, startPoint x: 153, startPoint y: 139, endPoint x: 341, endPoint y: 238, distance: 212.4
copy form "Lorem ipsumdo sitamet consectetura eli seddoeius tempor i utlabor etdolore? Mag…"
